Goal: Communication & Community: Share content

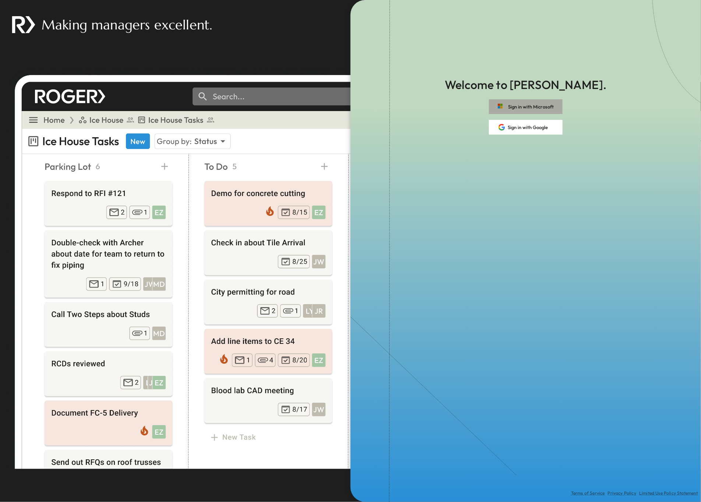
click at [503, 109] on span "button" at bounding box center [501, 107] width 8 height 8
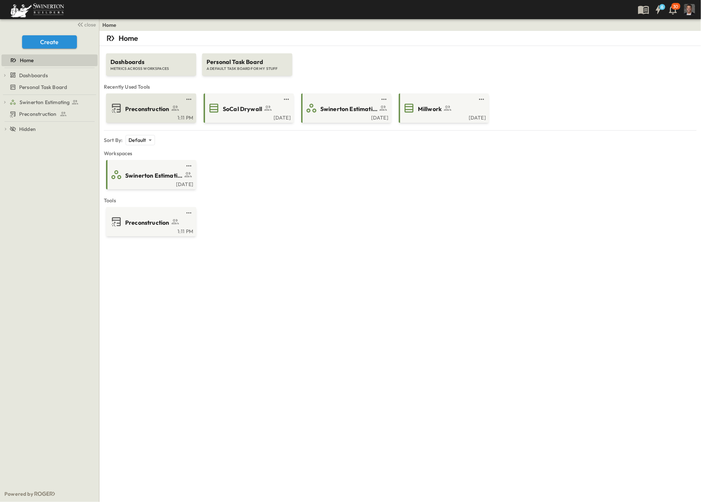
click at [116, 105] on icon at bounding box center [116, 108] width 12 height 12
